Goal: Transaction & Acquisition: Purchase product/service

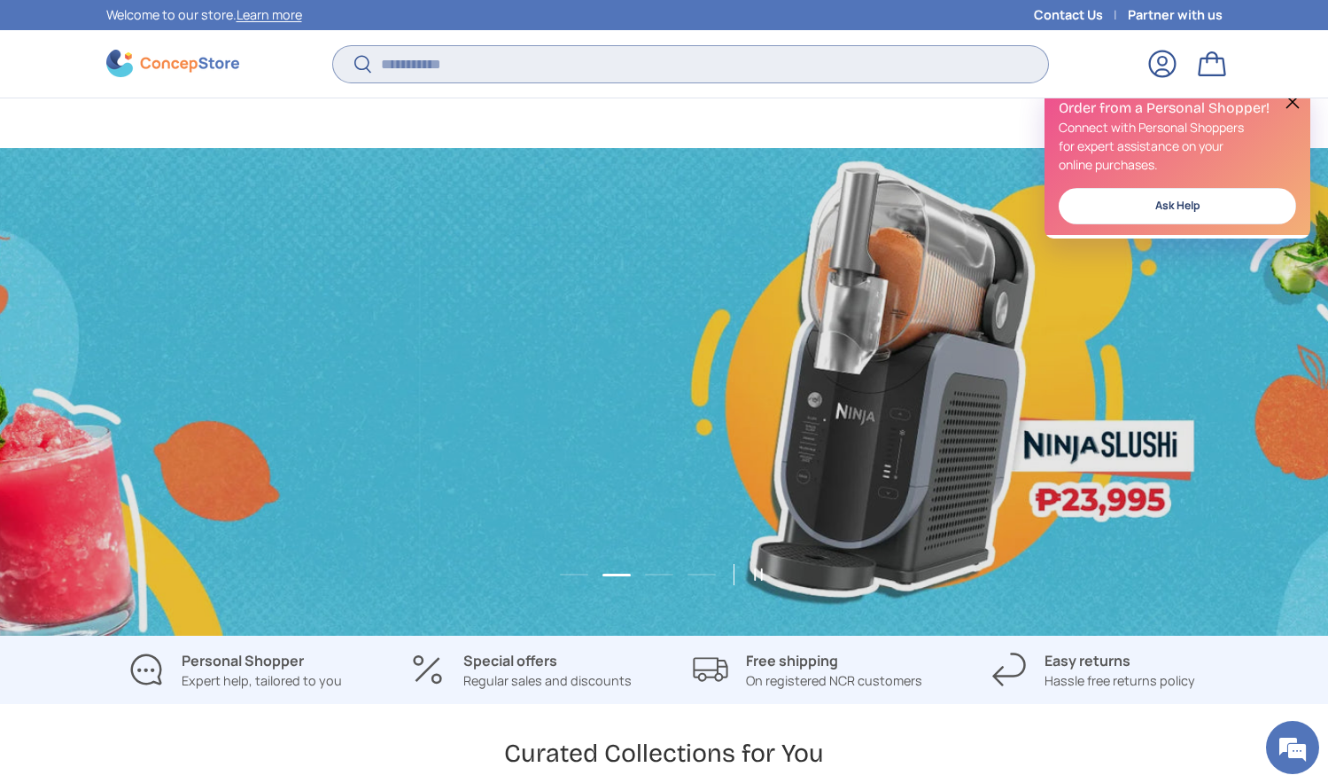
click at [532, 46] on input "Search" at bounding box center [690, 64] width 714 height 36
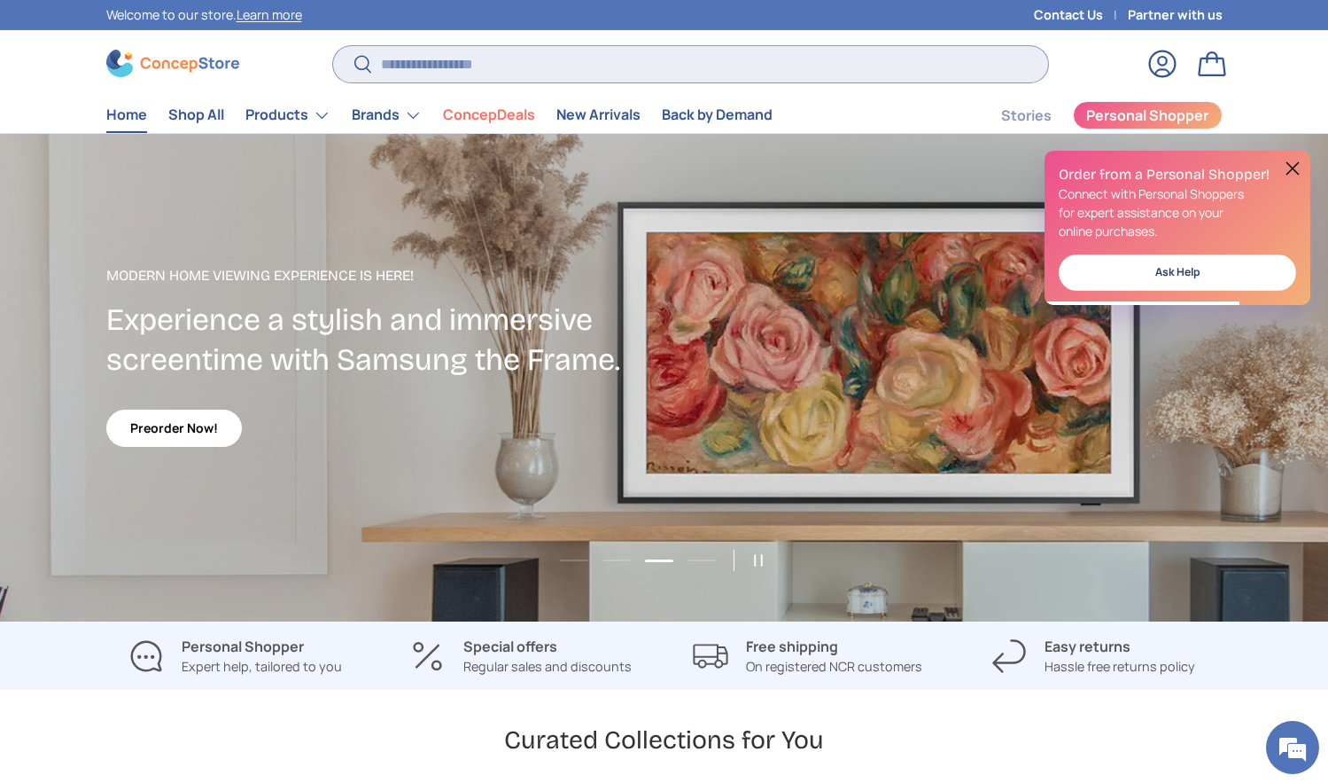
paste input "**********"
type input "**********"
click at [333, 44] on button "Search" at bounding box center [353, 65] width 40 height 42
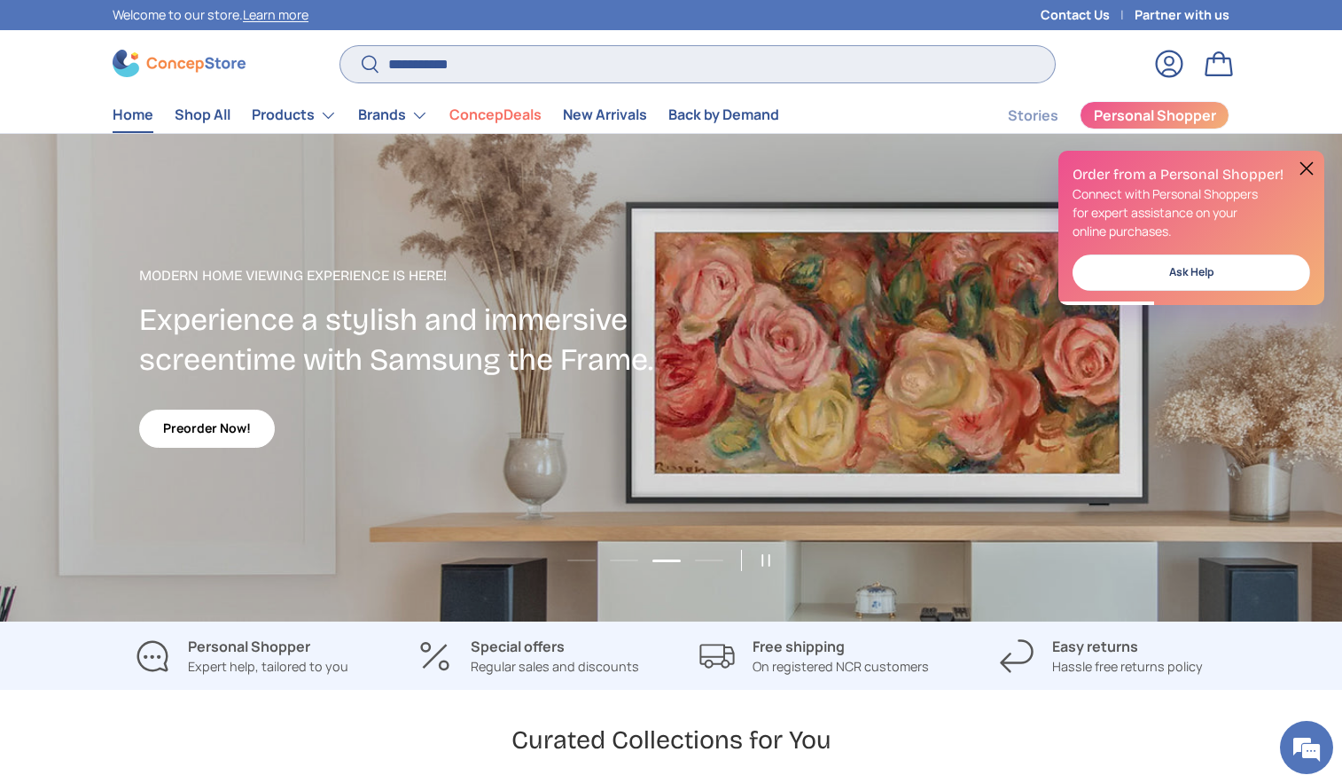
scroll to position [0, 2683]
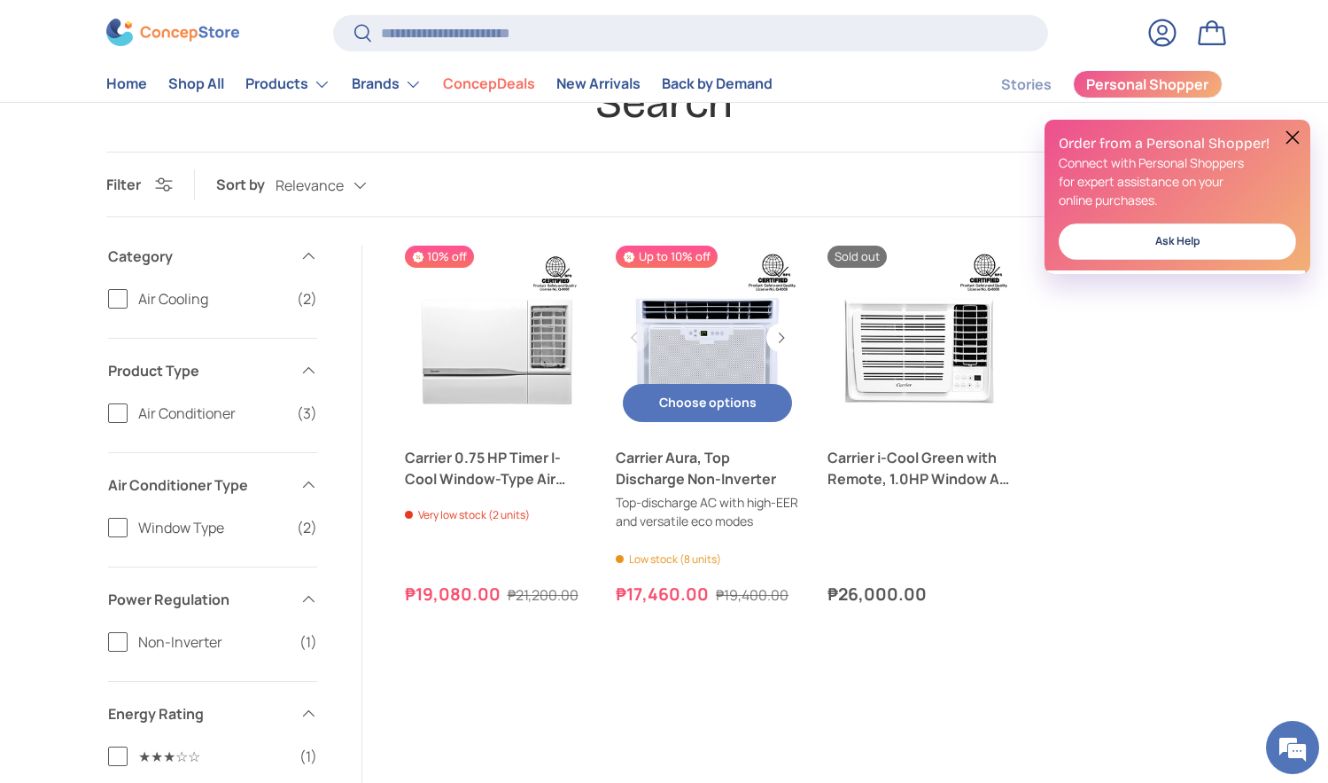
scroll to position [89, 0]
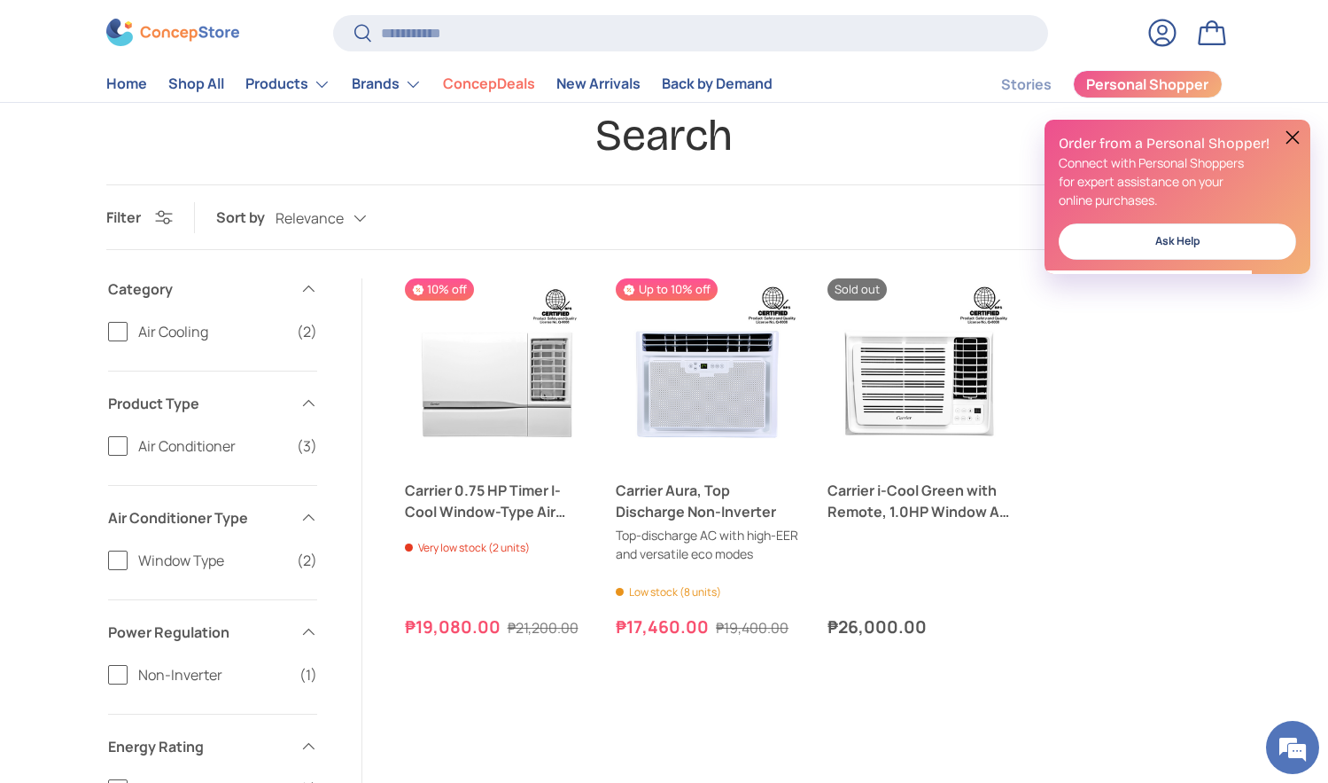
drag, startPoint x: 1289, startPoint y: 133, endPoint x: 1174, endPoint y: 143, distance: 115.6
click at [1289, 133] on button at bounding box center [1292, 137] width 21 height 21
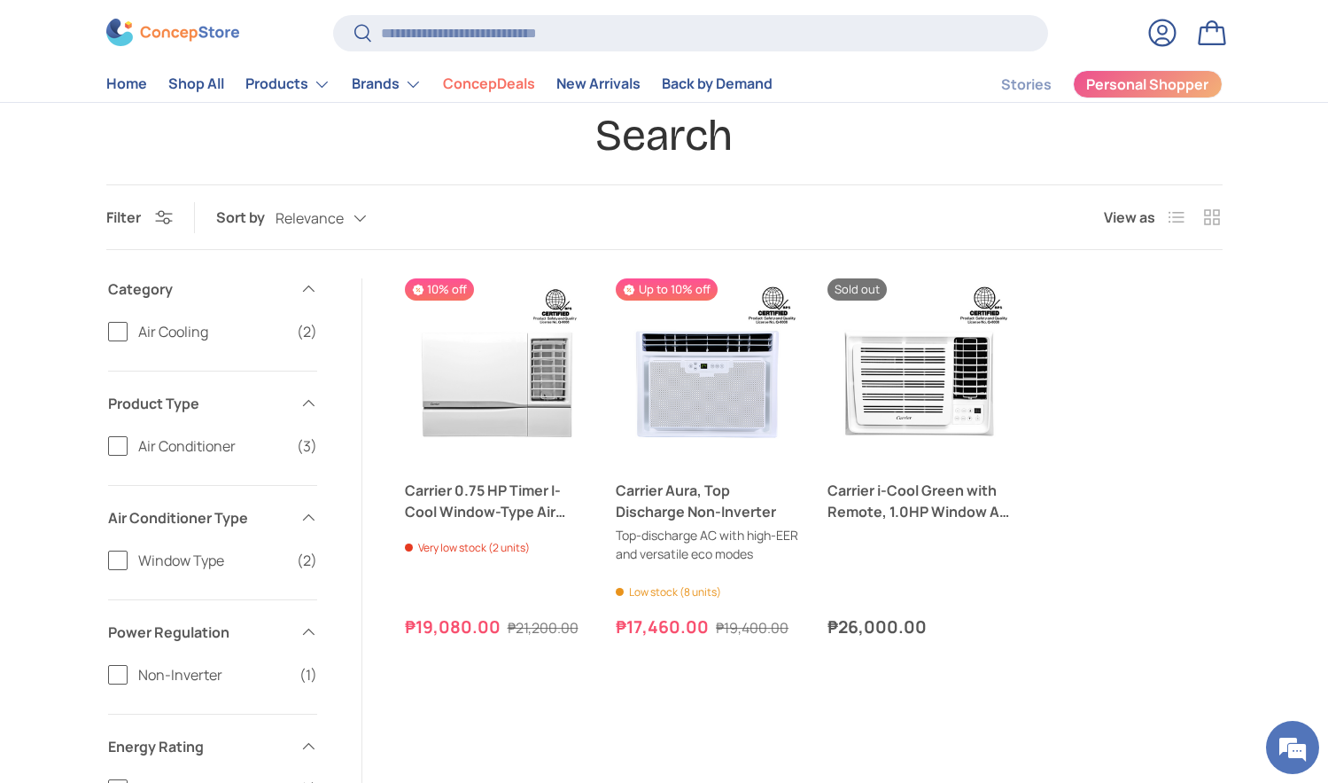
scroll to position [0, 0]
click at [431, 34] on input "Search" at bounding box center [690, 33] width 714 height 36
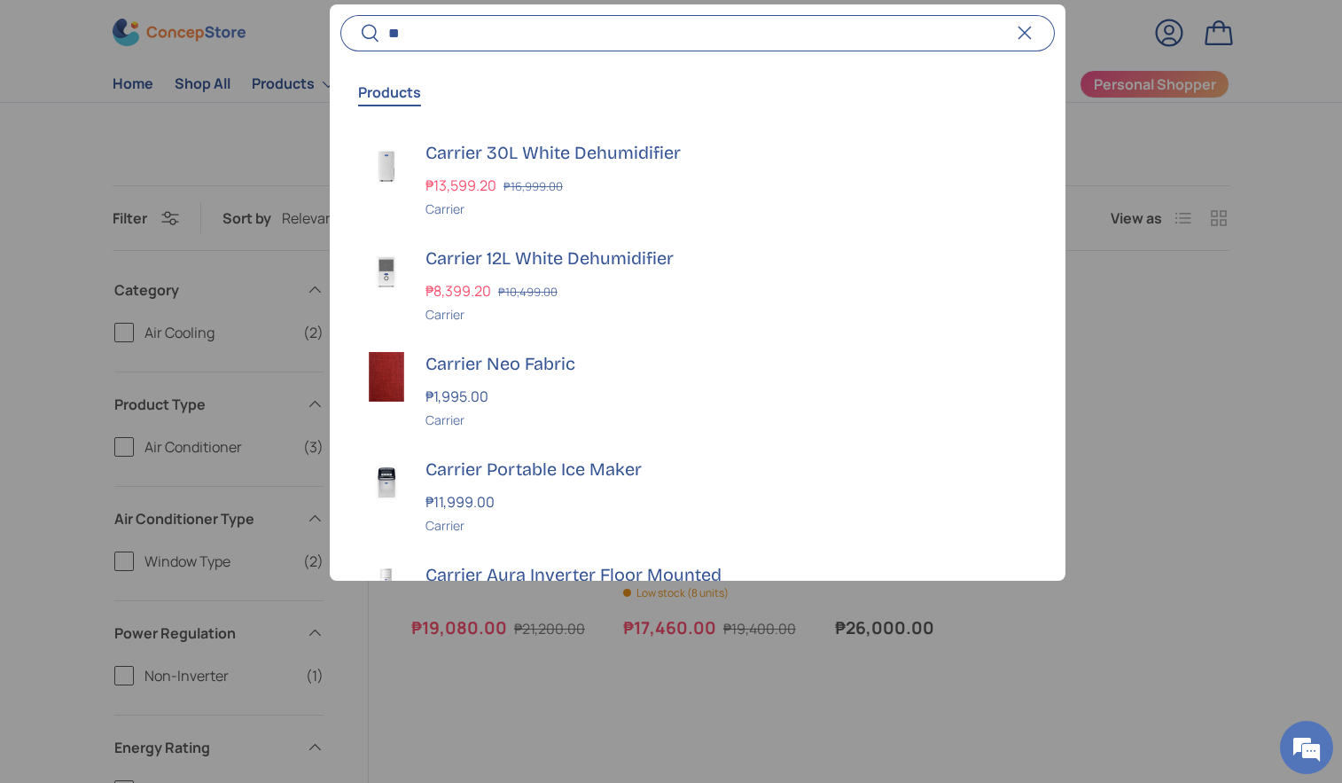
type input "*"
